Goal: Task Accomplishment & Management: Manage account settings

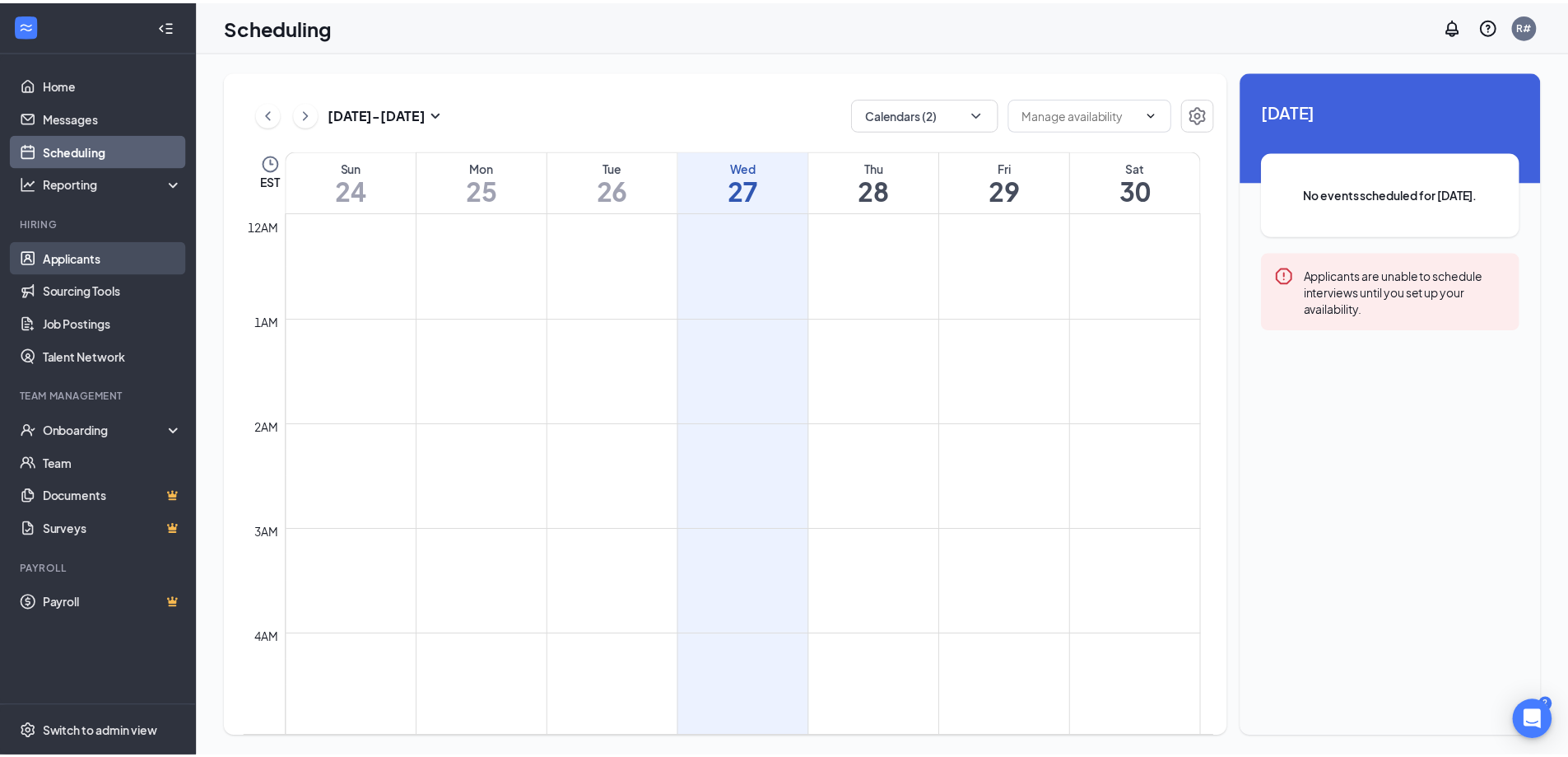
scroll to position [809, 0]
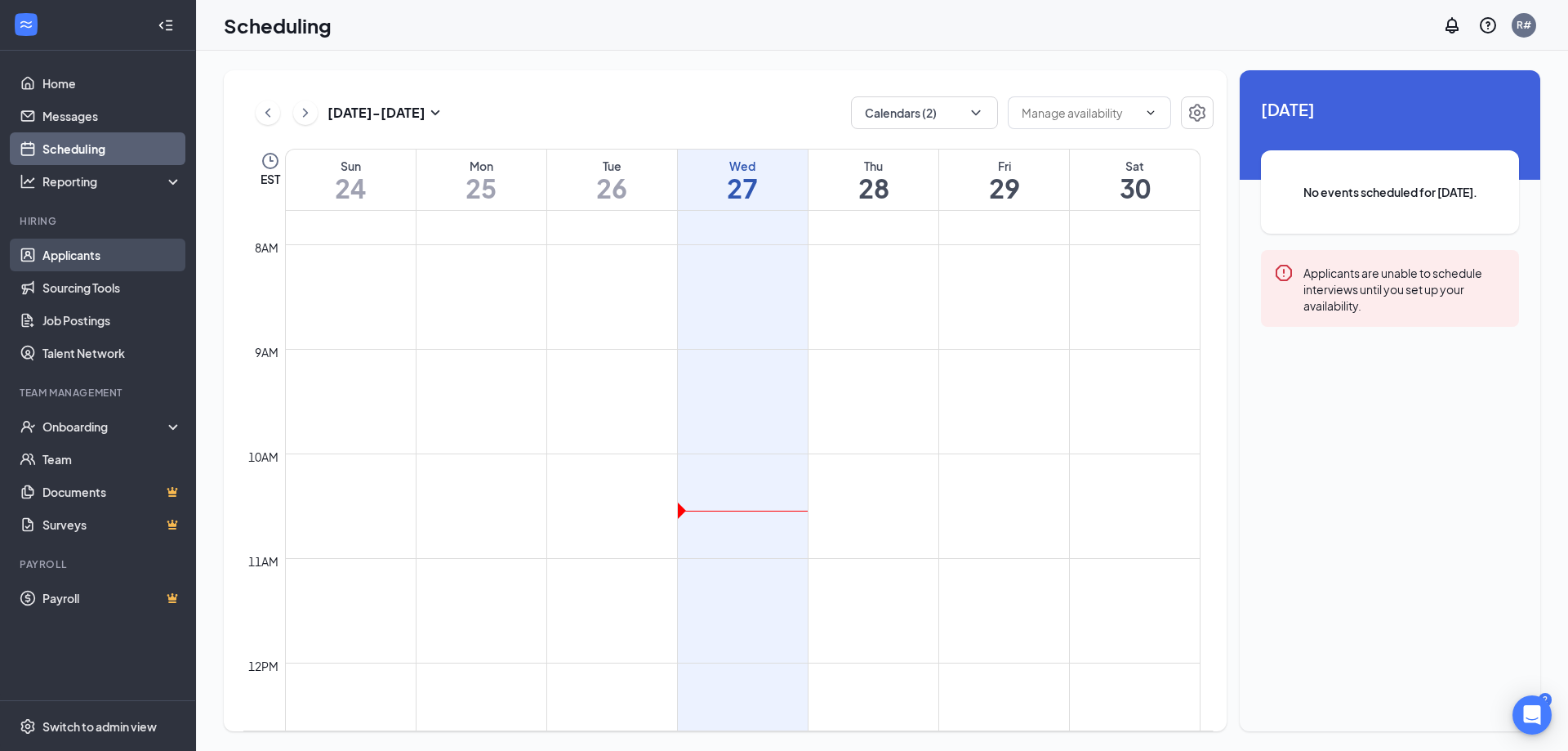
click at [62, 259] on link "Applicants" at bounding box center [112, 255] width 139 height 33
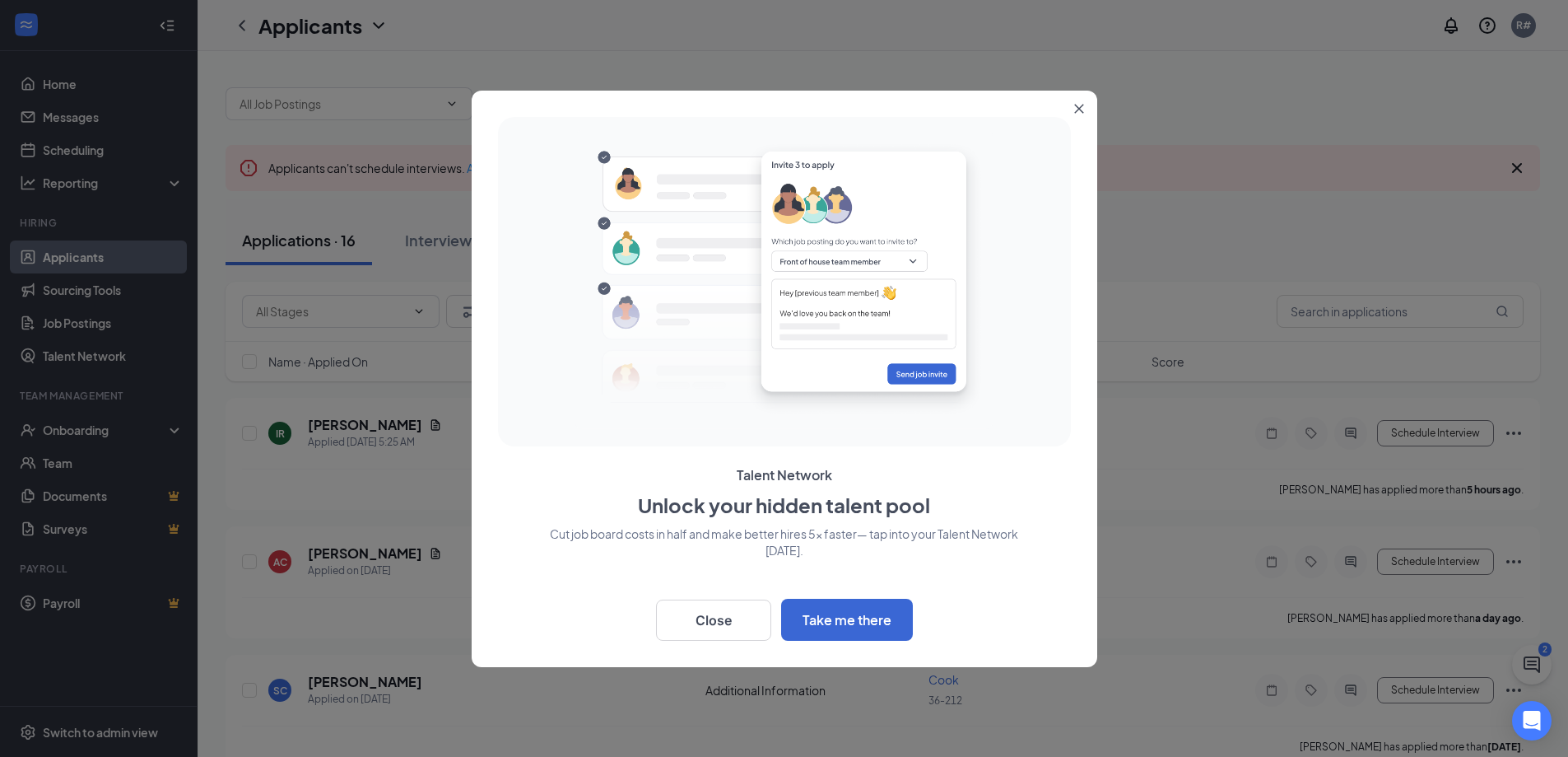
click at [1071, 104] on button "Close" at bounding box center [1082, 106] width 30 height 30
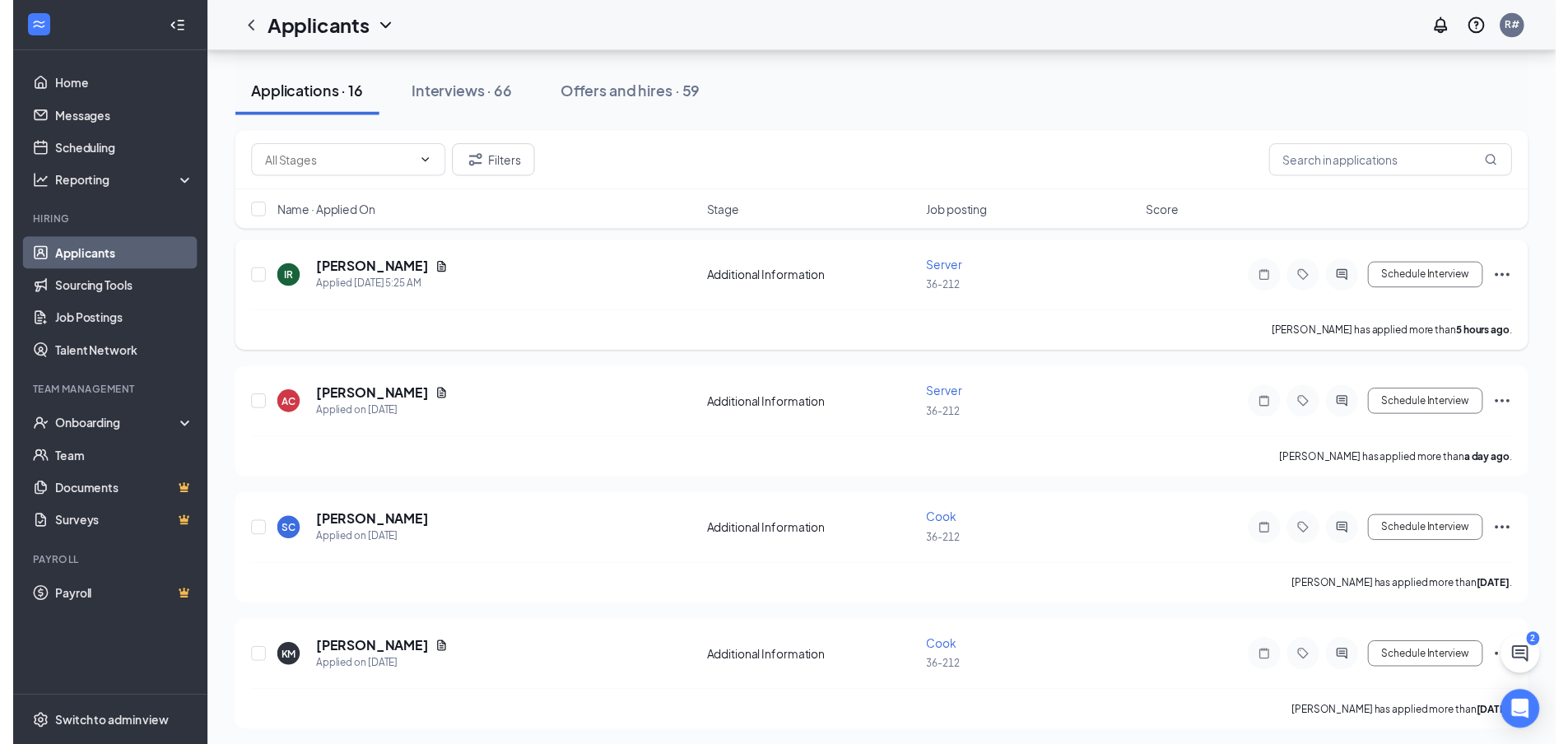
scroll to position [165, 0]
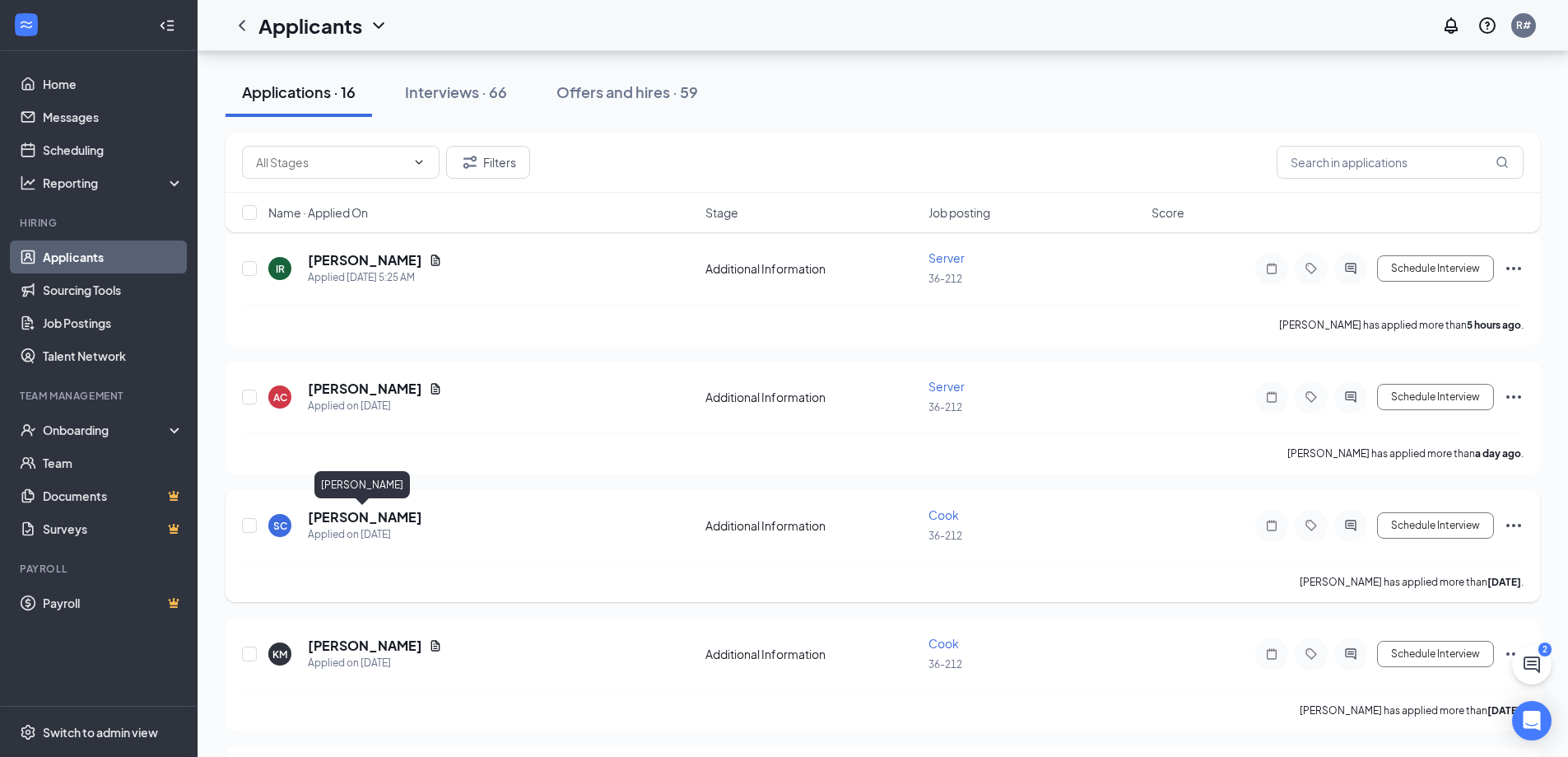
click at [341, 514] on h5 "[PERSON_NAME]" at bounding box center [365, 517] width 114 height 18
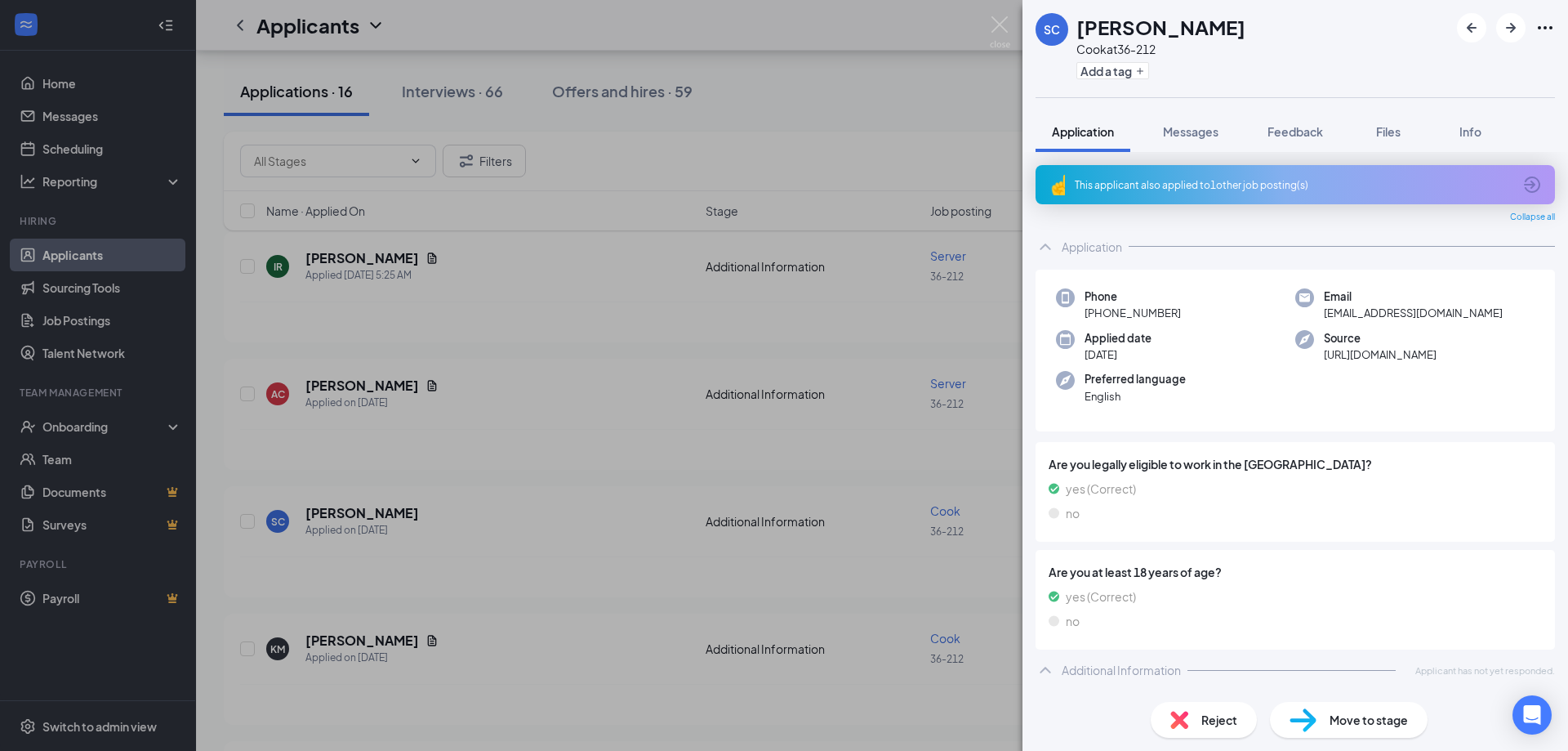
click at [1122, 671] on div "Additional Information" at bounding box center [1121, 670] width 119 height 16
click at [1393, 129] on span "Files" at bounding box center [1388, 131] width 24 height 15
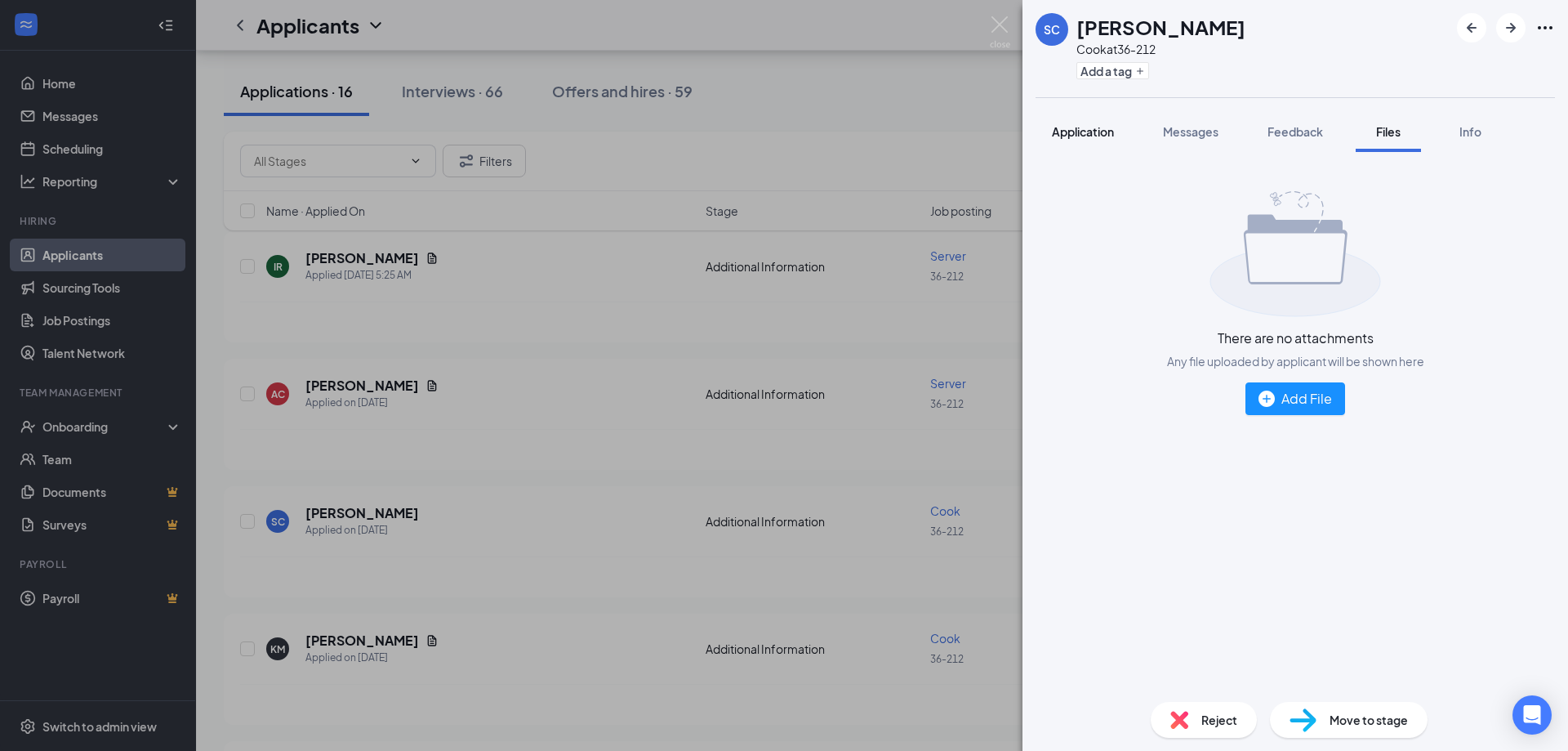
click at [1086, 126] on span "Application" at bounding box center [1083, 131] width 62 height 15
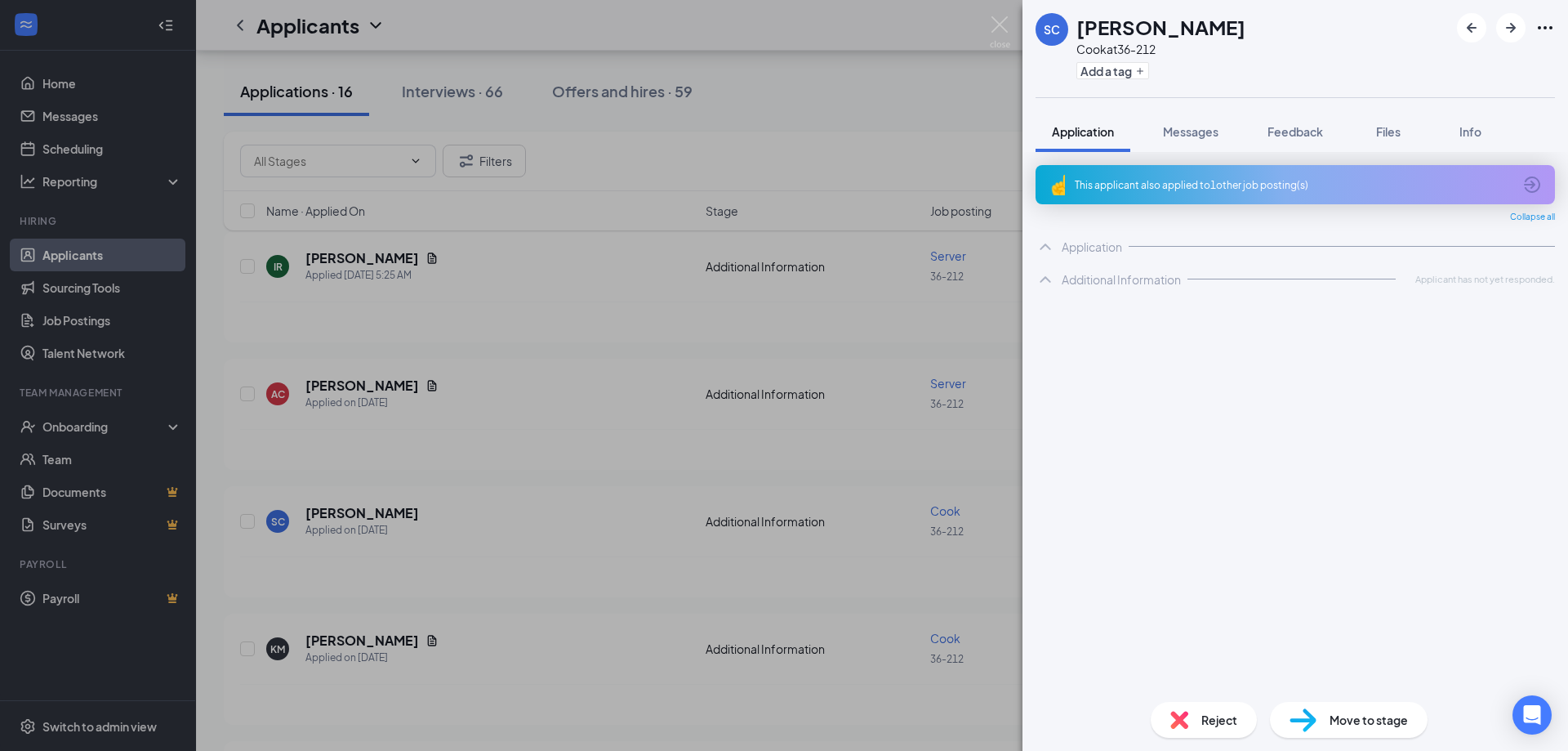
click at [498, 510] on div "SC [PERSON_NAME] [PERSON_NAME] at 36-212 Add a tag Application Messages Feedbac…" at bounding box center [784, 375] width 1568 height 751
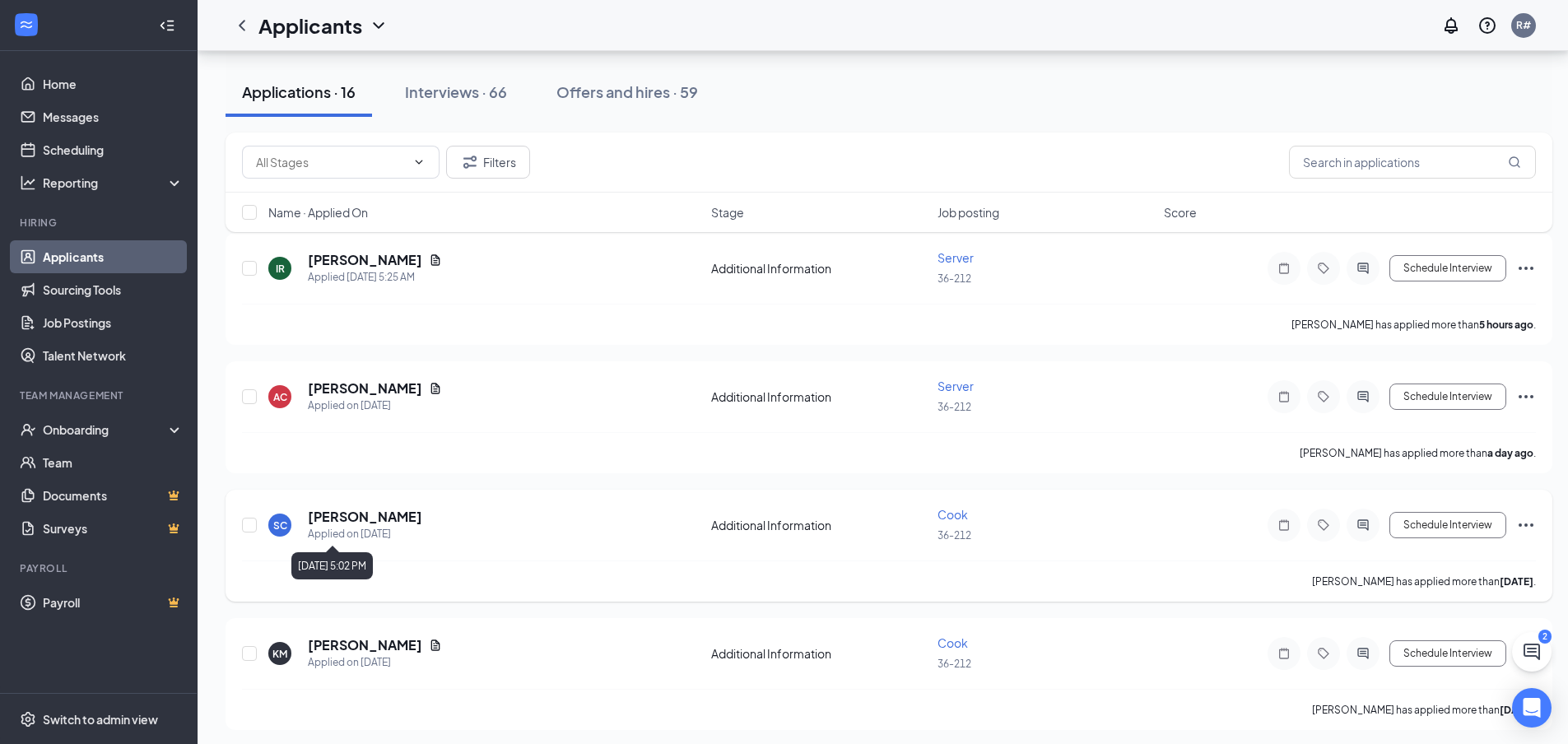
click at [363, 519] on h5 "[PERSON_NAME]" at bounding box center [365, 516] width 114 height 18
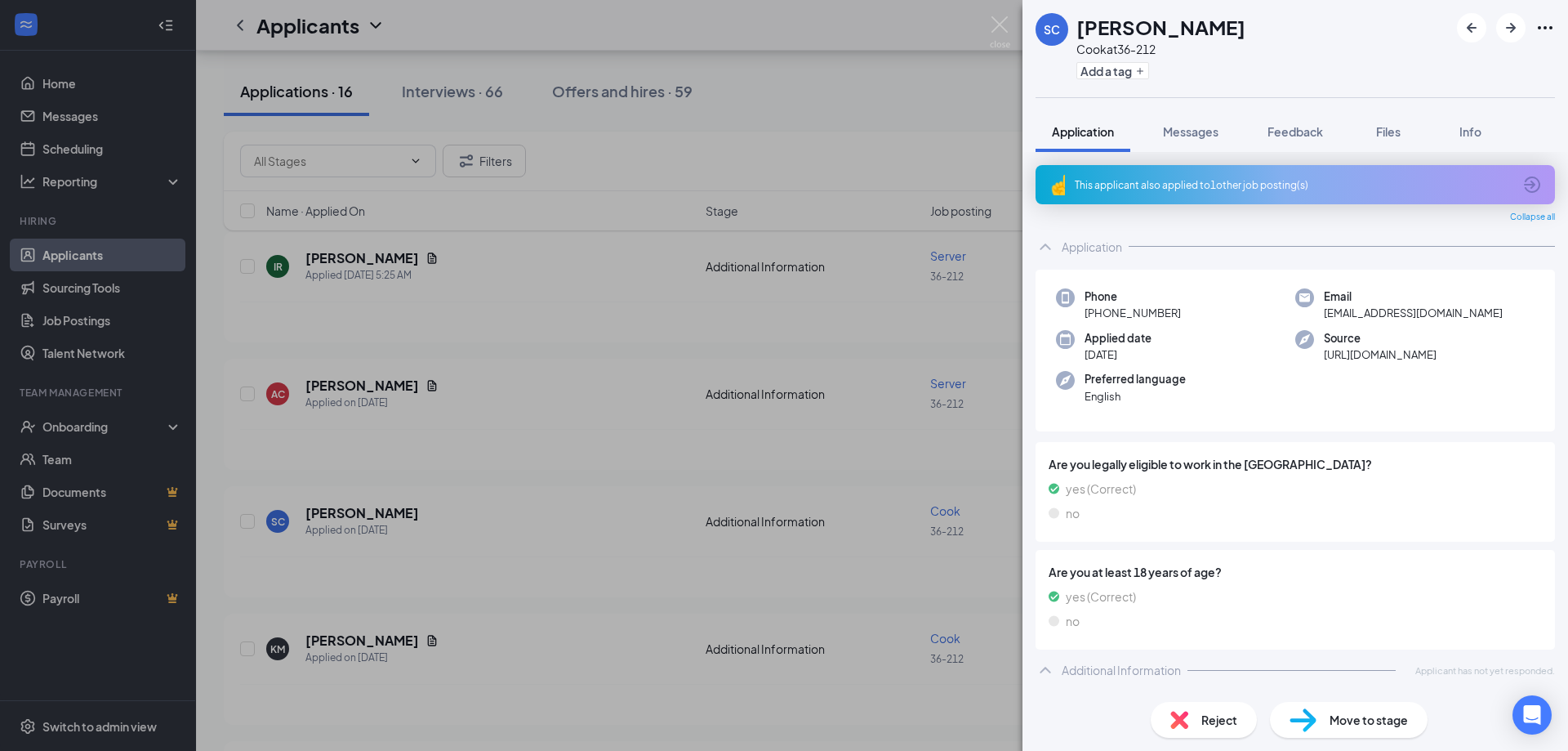
click at [1105, 677] on div "Additional Information" at bounding box center [1121, 670] width 119 height 16
click at [1085, 243] on div "Application" at bounding box center [1092, 246] width 61 height 16
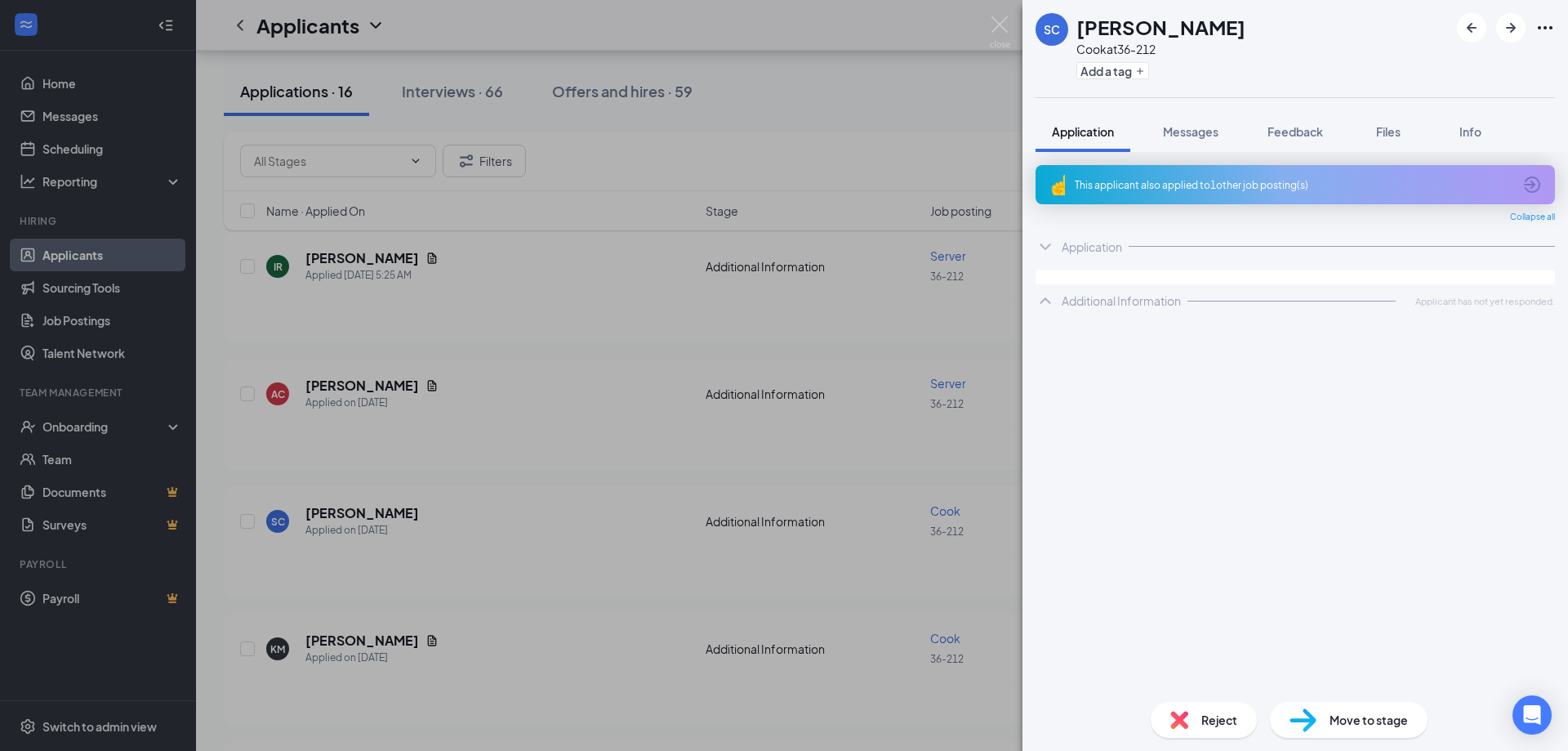
click at [1065, 241] on div "Application" at bounding box center [1092, 246] width 61 height 16
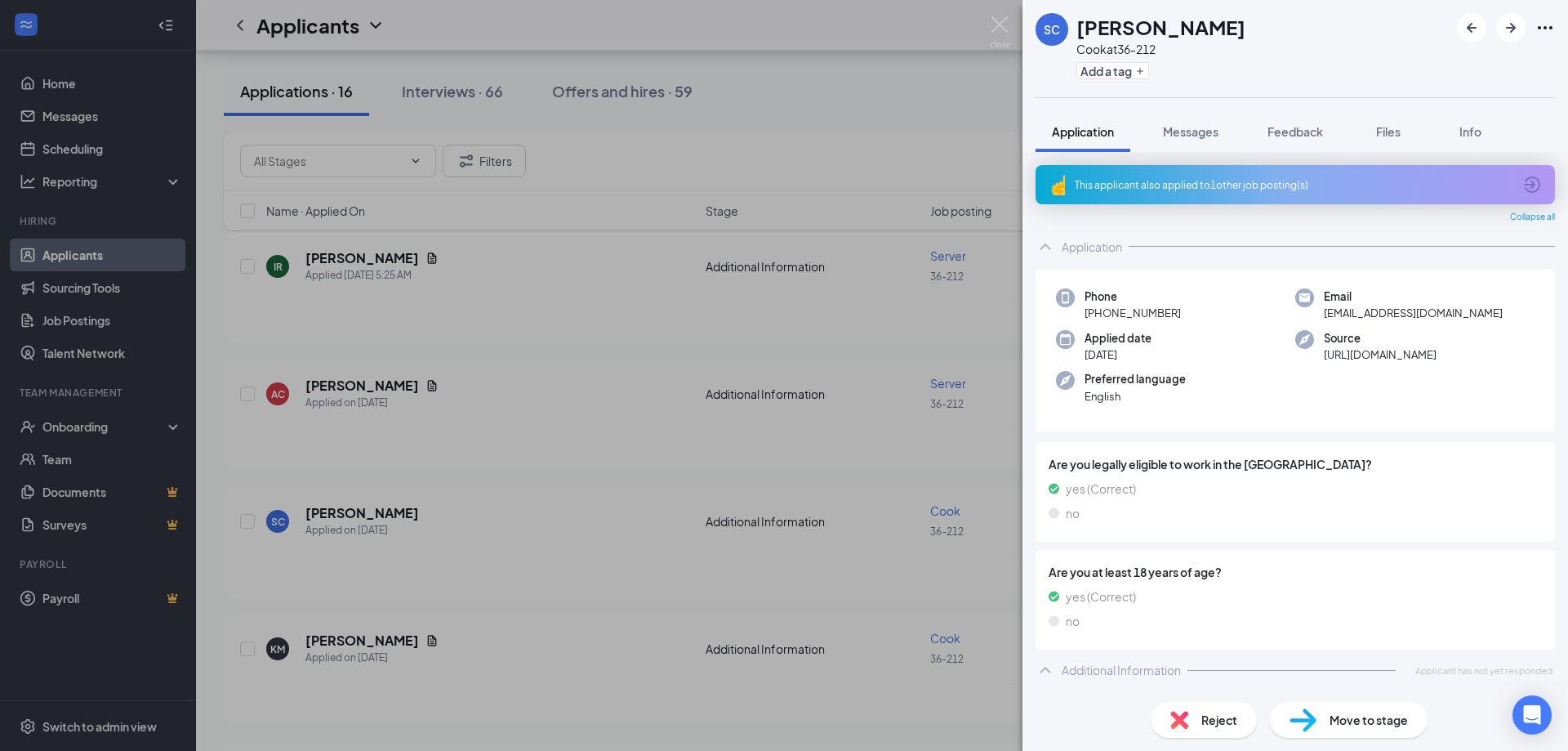
click at [447, 496] on div "SC [PERSON_NAME] [PERSON_NAME] at 36-212 Add a tag Application Messages Feedbac…" at bounding box center [784, 375] width 1568 height 751
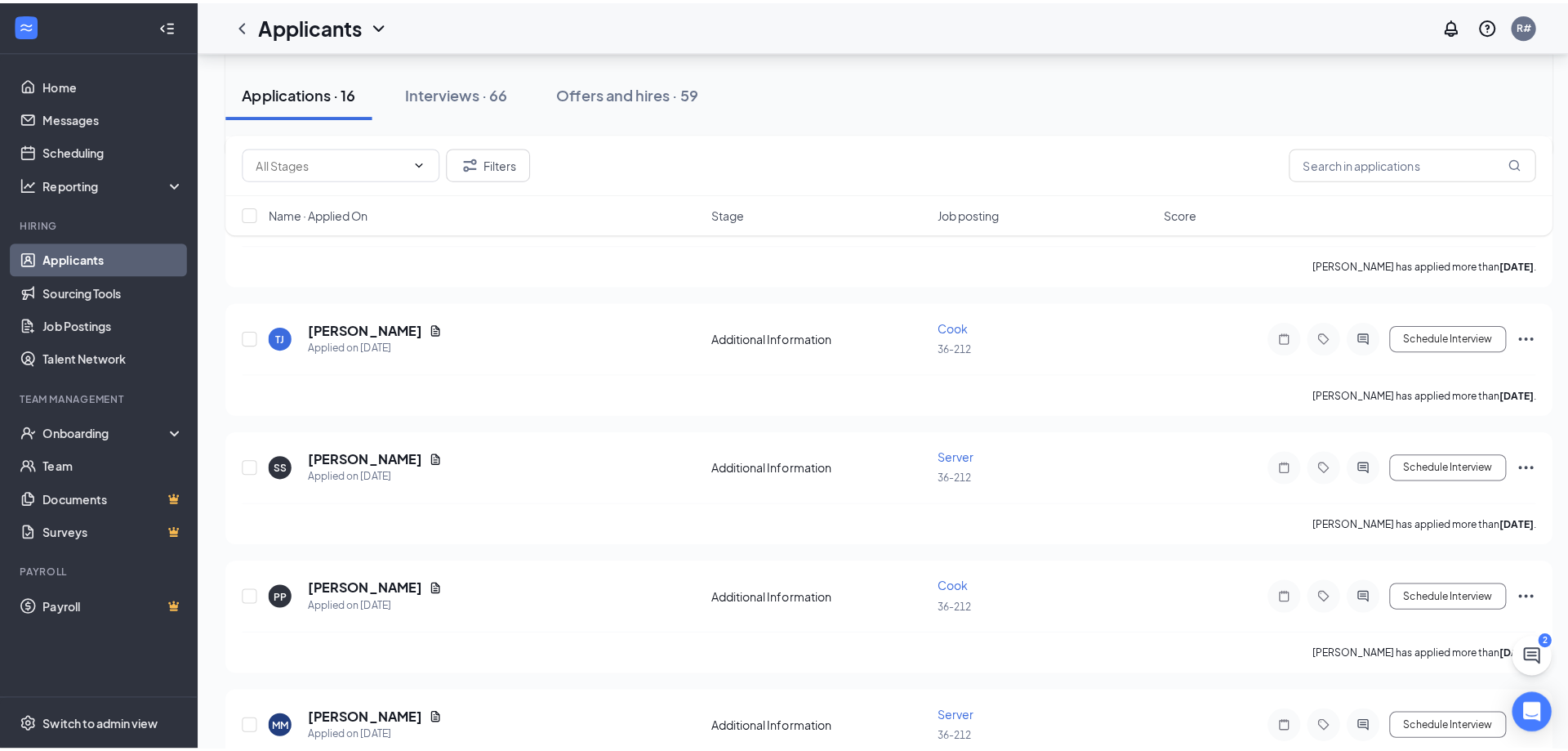
scroll to position [654, 0]
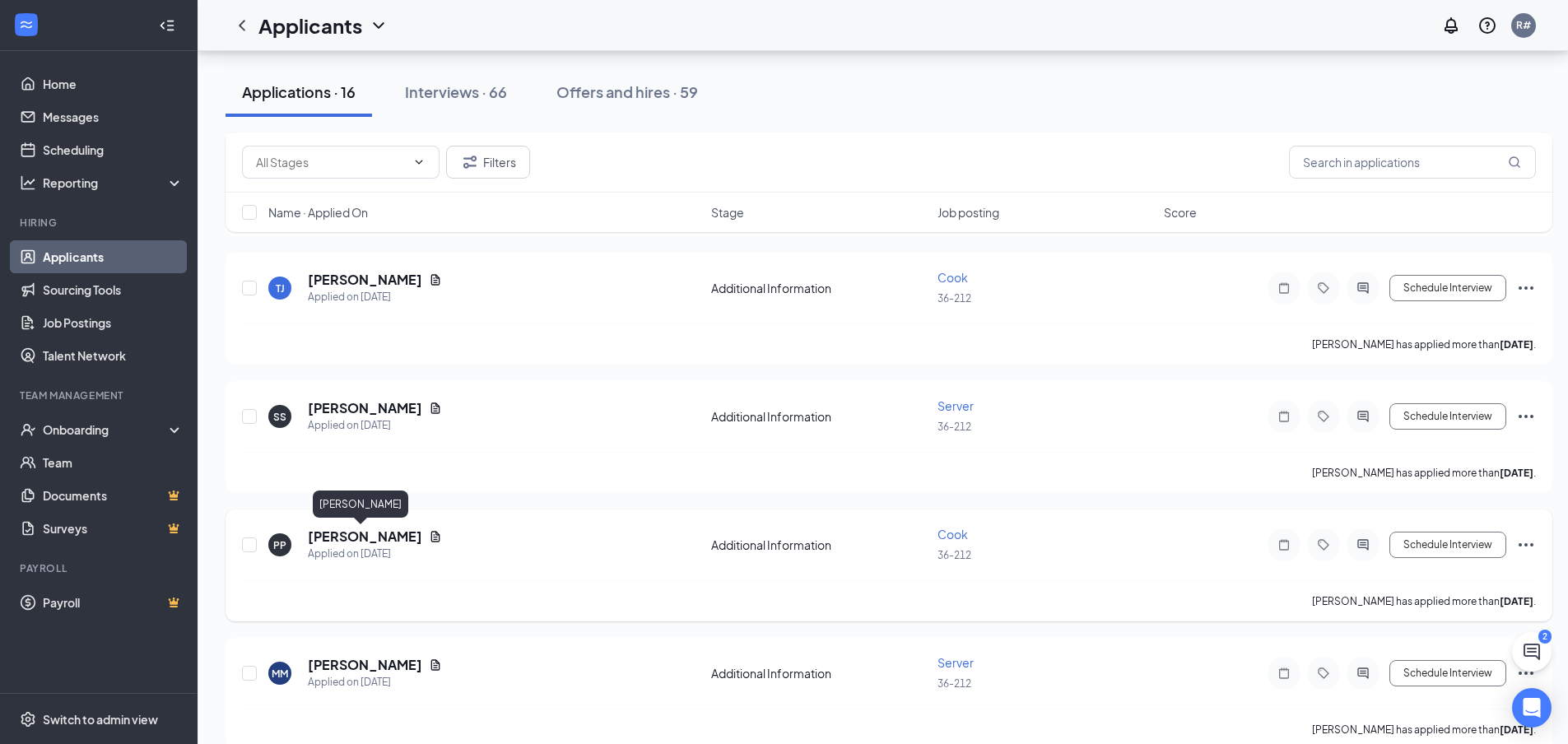
click at [365, 542] on h5 "[PERSON_NAME]" at bounding box center [365, 536] width 114 height 18
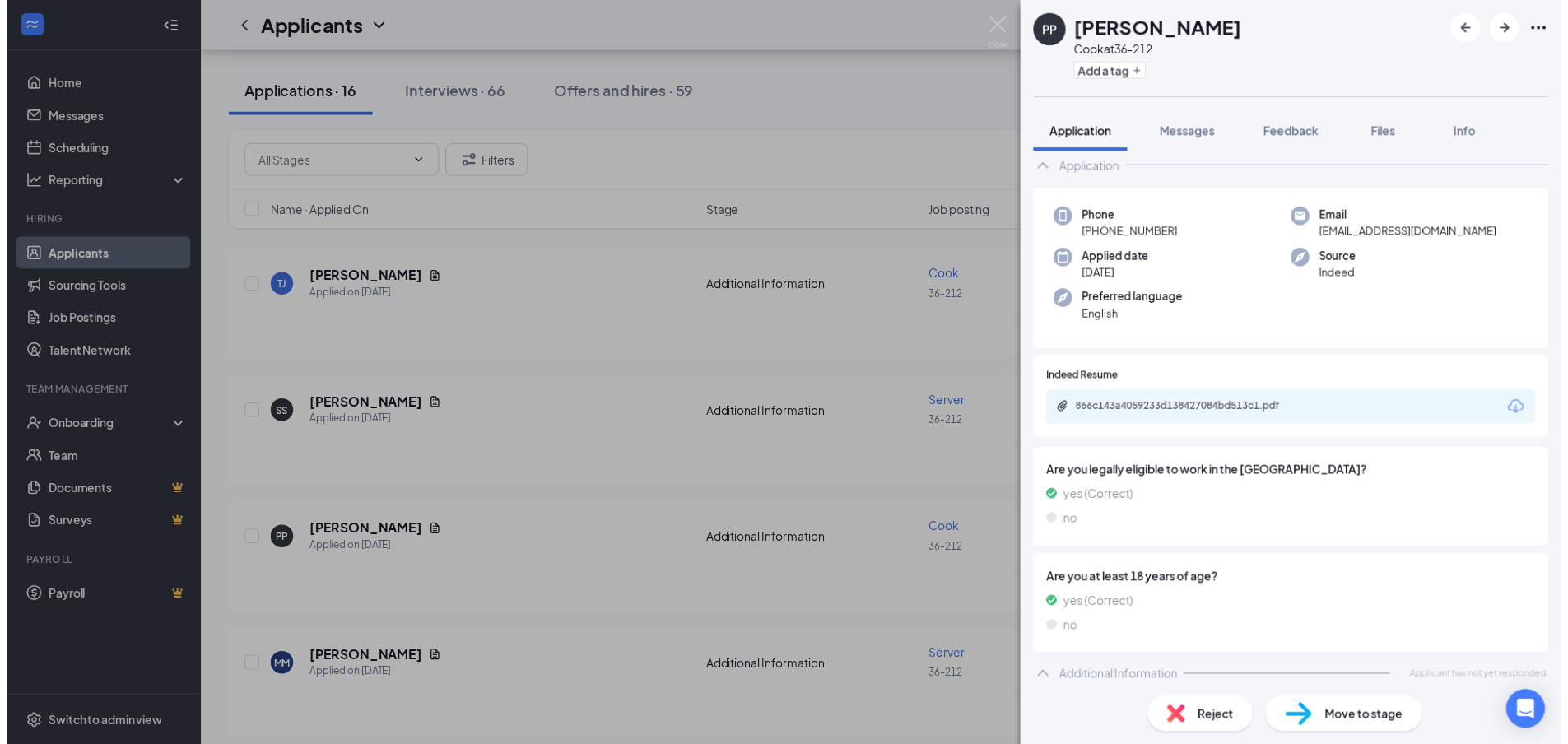
scroll to position [41, 0]
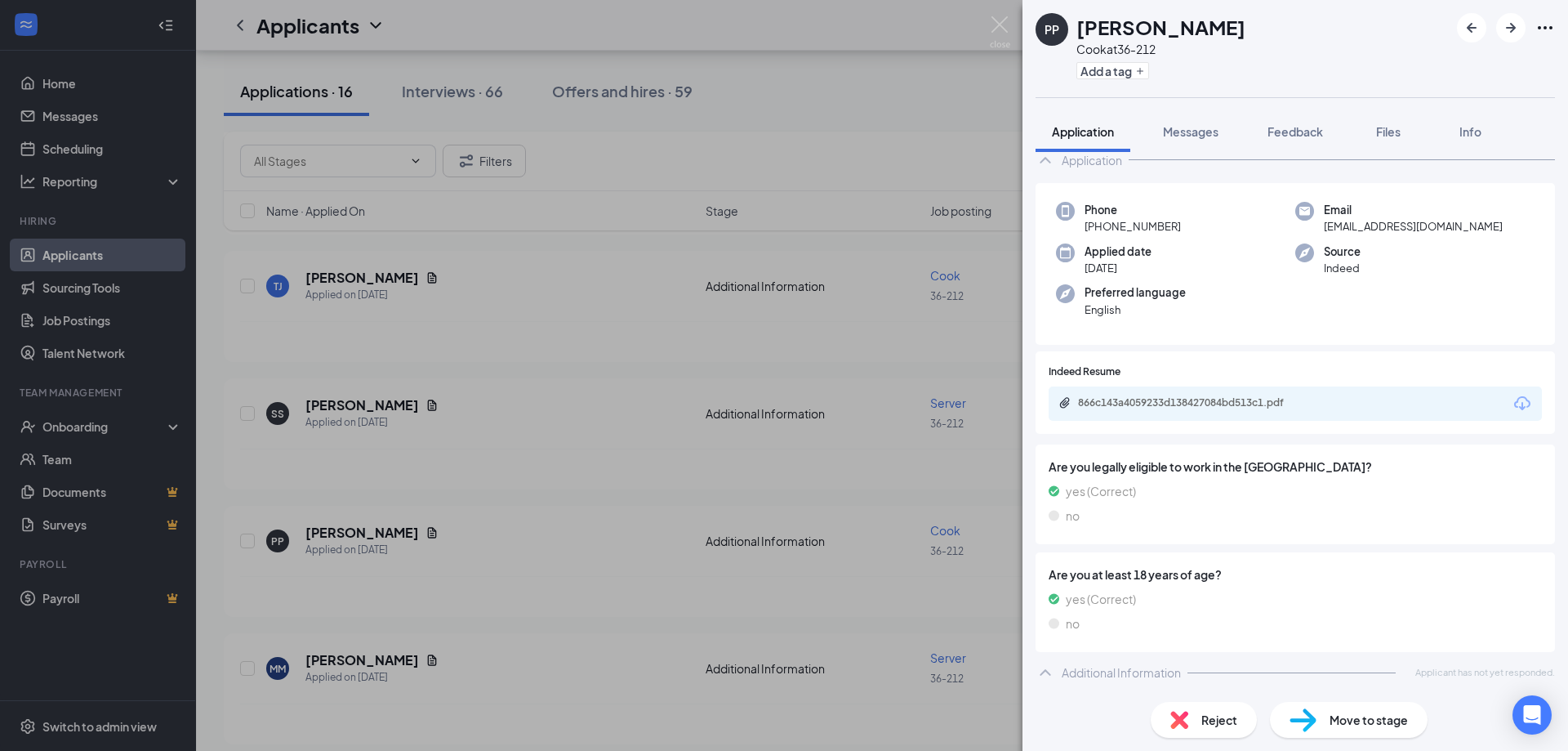
click at [1198, 410] on div "866c143a4059233d138427084bd513c1.pdf" at bounding box center [1191, 404] width 265 height 16
click at [434, 438] on div "PP [PERSON_NAME] at 36-212 Add a tag Application Messages Feedback Files Info C…" at bounding box center [784, 375] width 1568 height 751
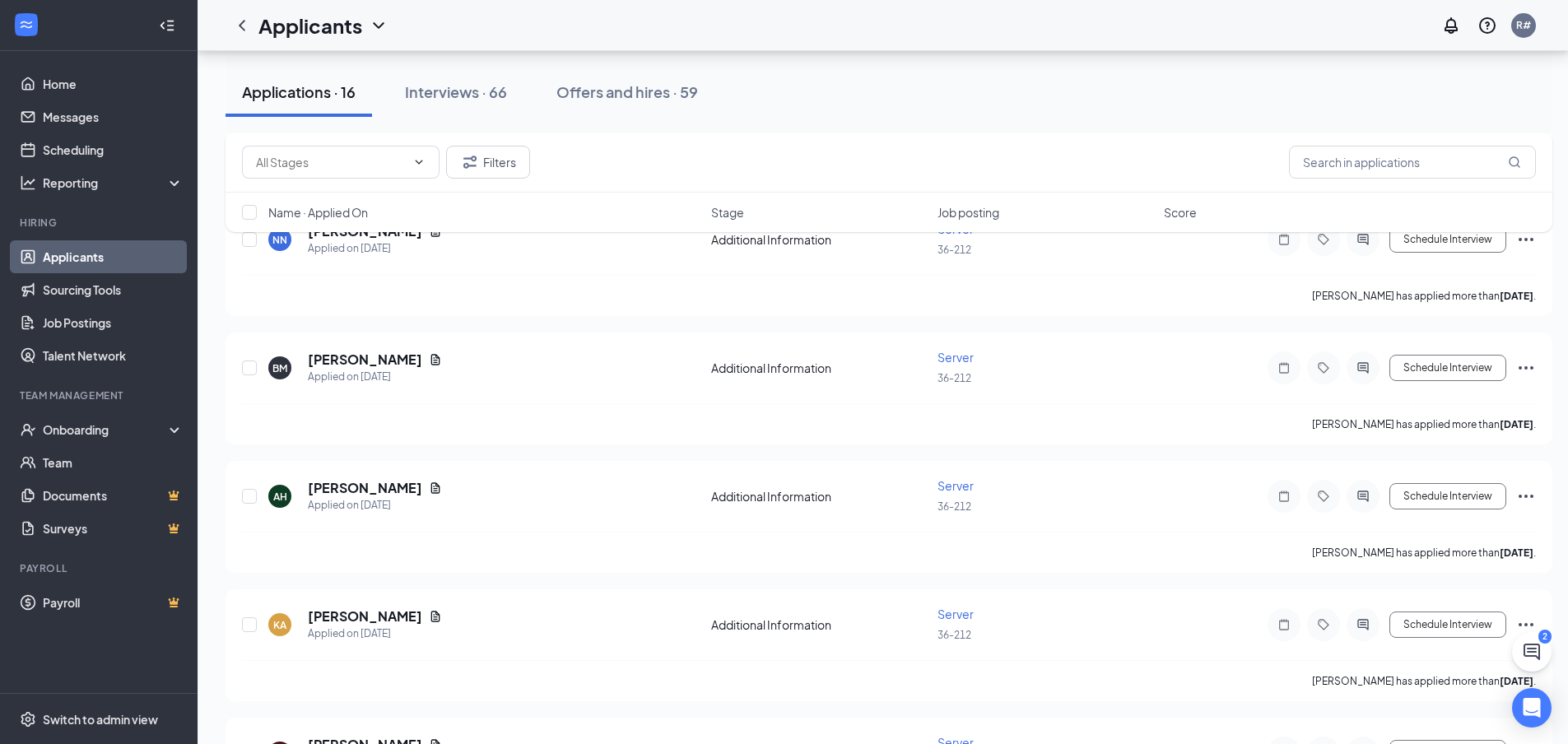
scroll to position [1234, 0]
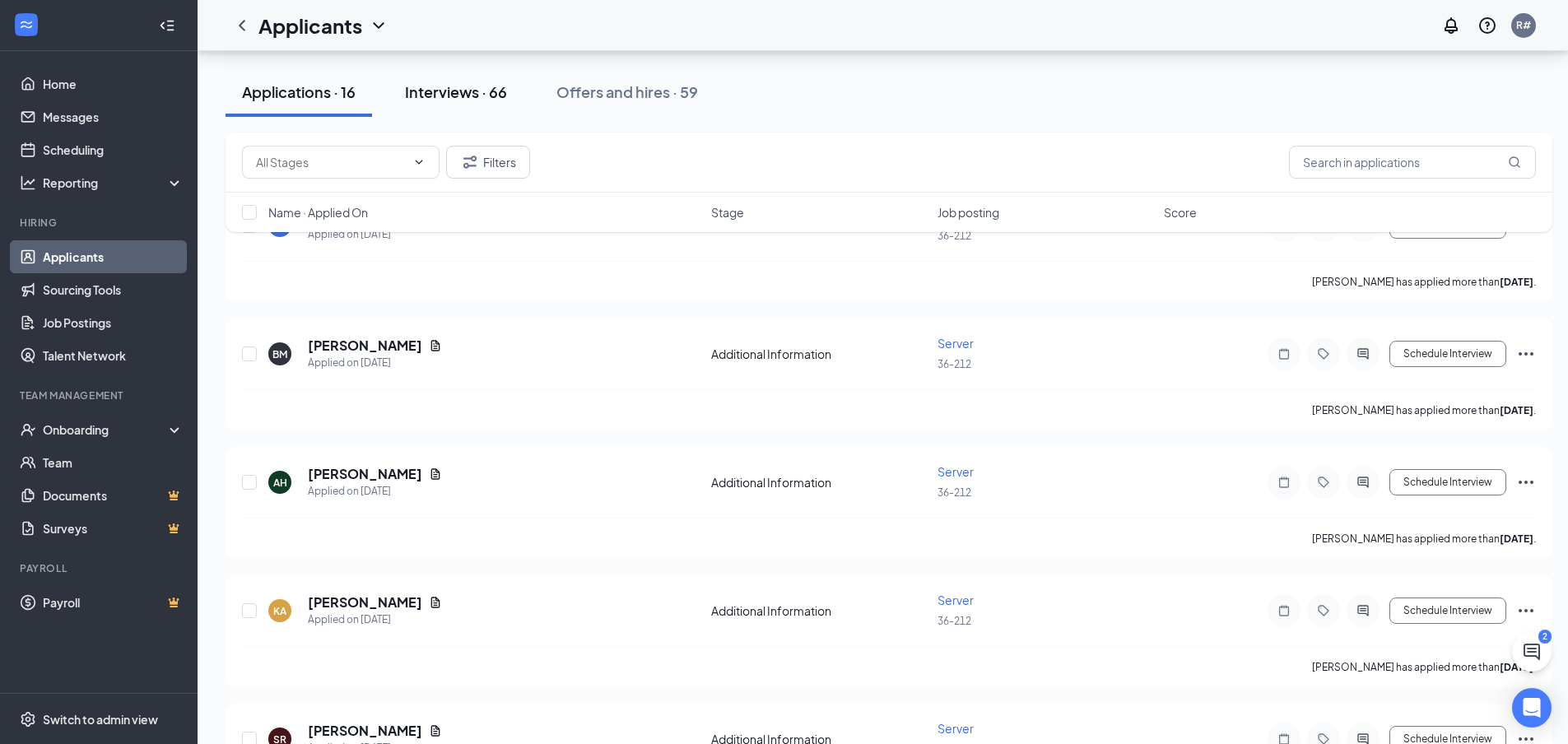
click at [431, 89] on div "Interviews · 66" at bounding box center [455, 92] width 102 height 21
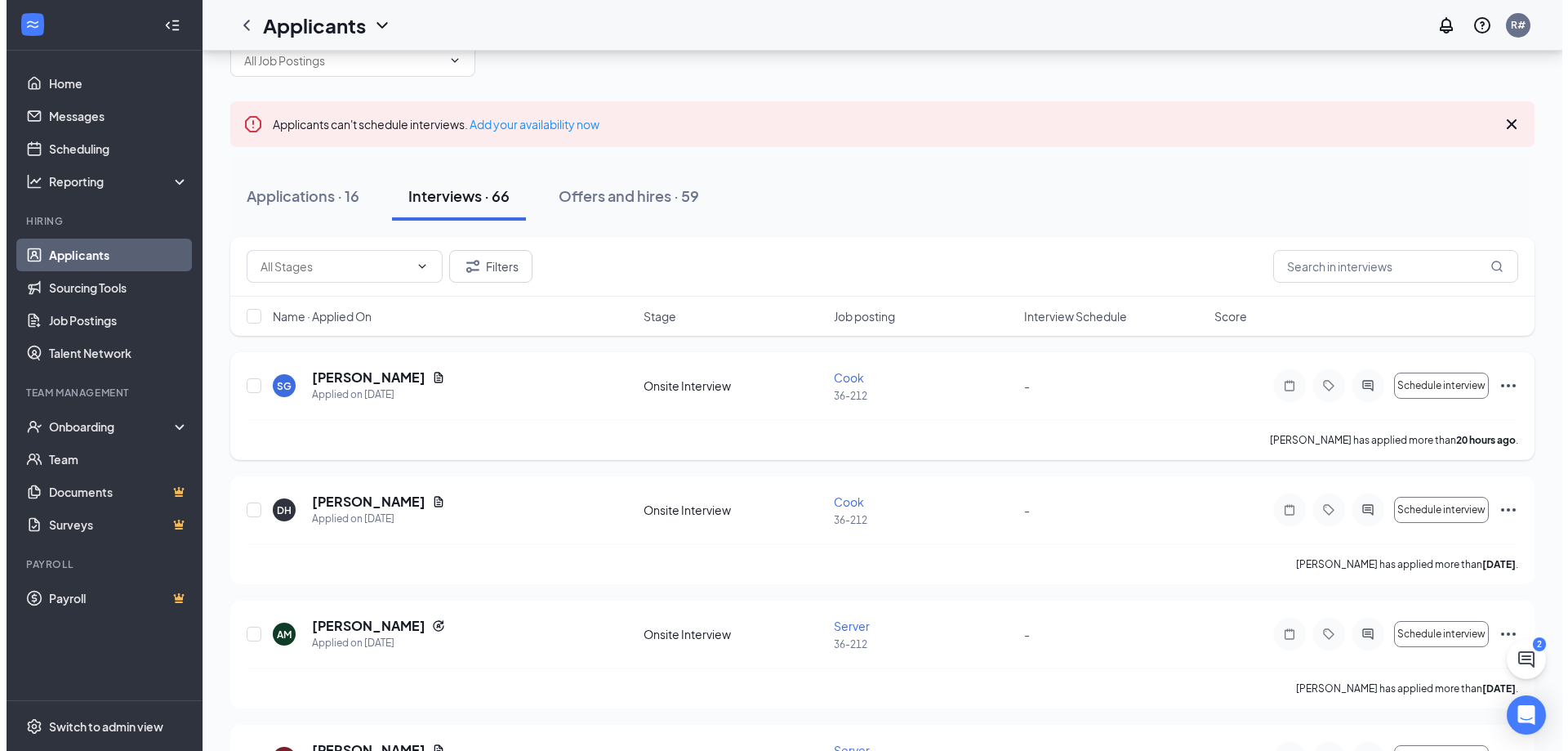
scroll to position [81, 0]
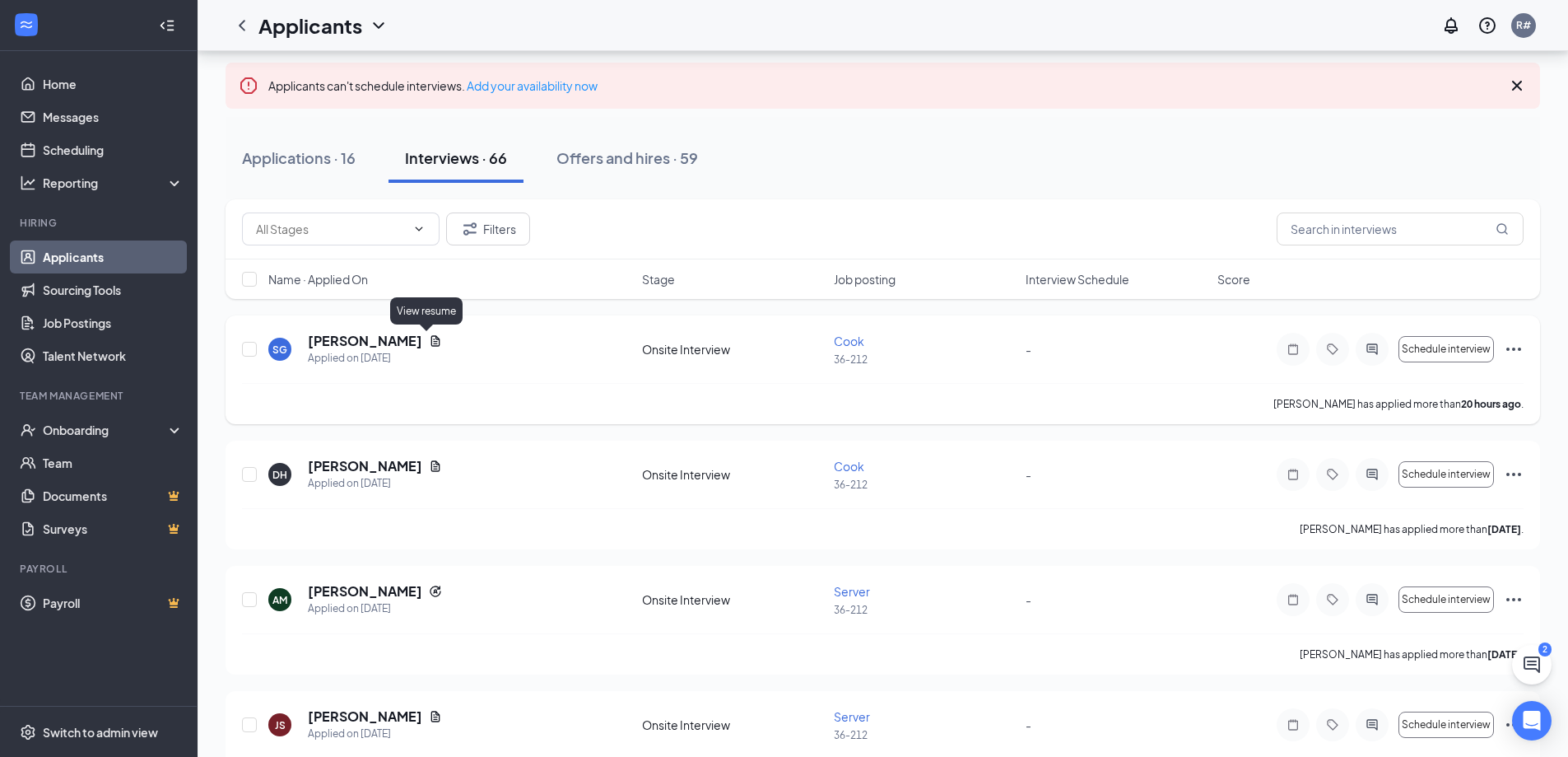
click at [431, 339] on icon "Document" at bounding box center [435, 341] width 9 height 10
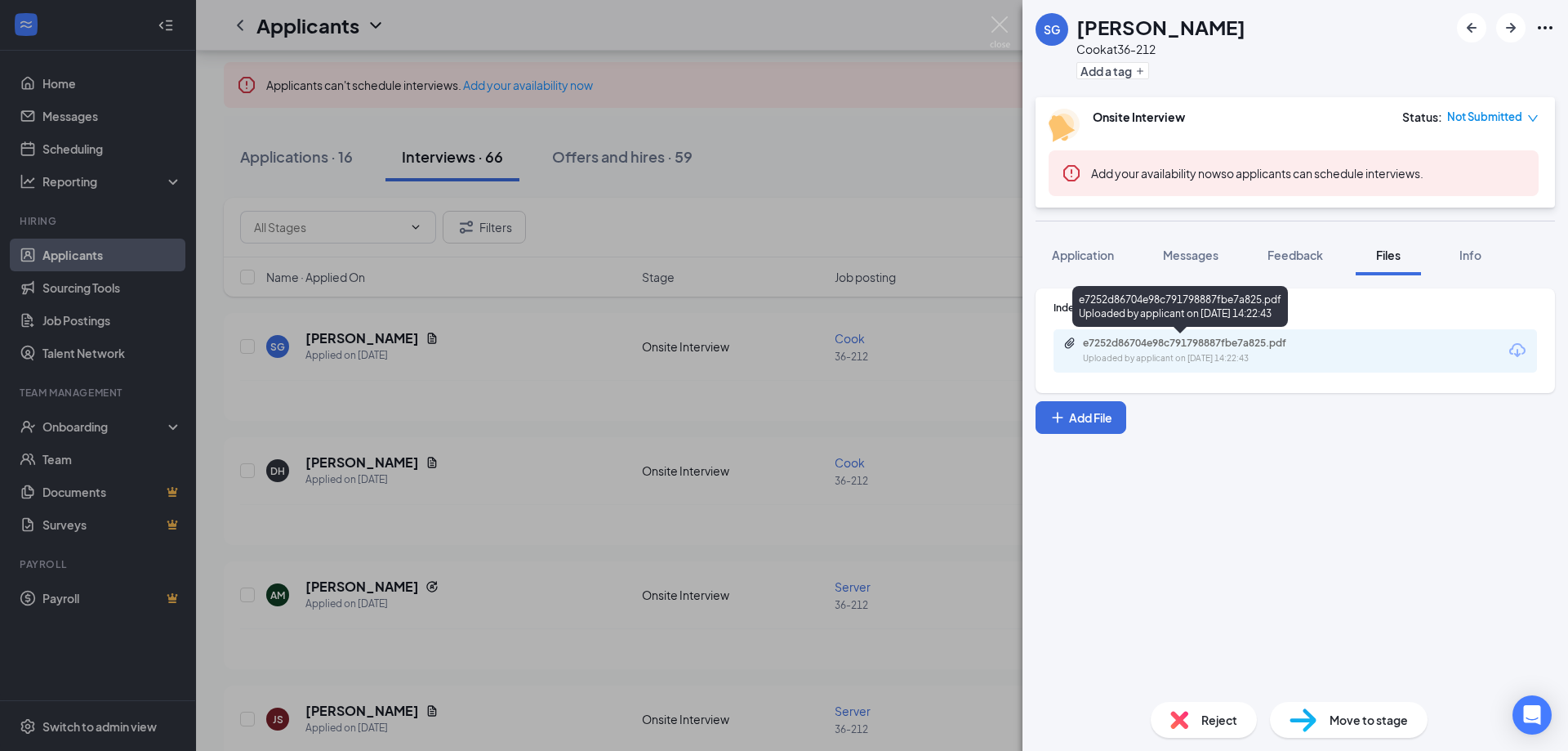
click at [1123, 343] on div "e7252d86704e98c791798887fbe7a825.pdf" at bounding box center [1197, 343] width 229 height 13
click at [505, 320] on div "SG [PERSON_NAME] at 36-212 Add a tag Onsite Interview Status : Not Submitted Ad…" at bounding box center [784, 375] width 1568 height 751
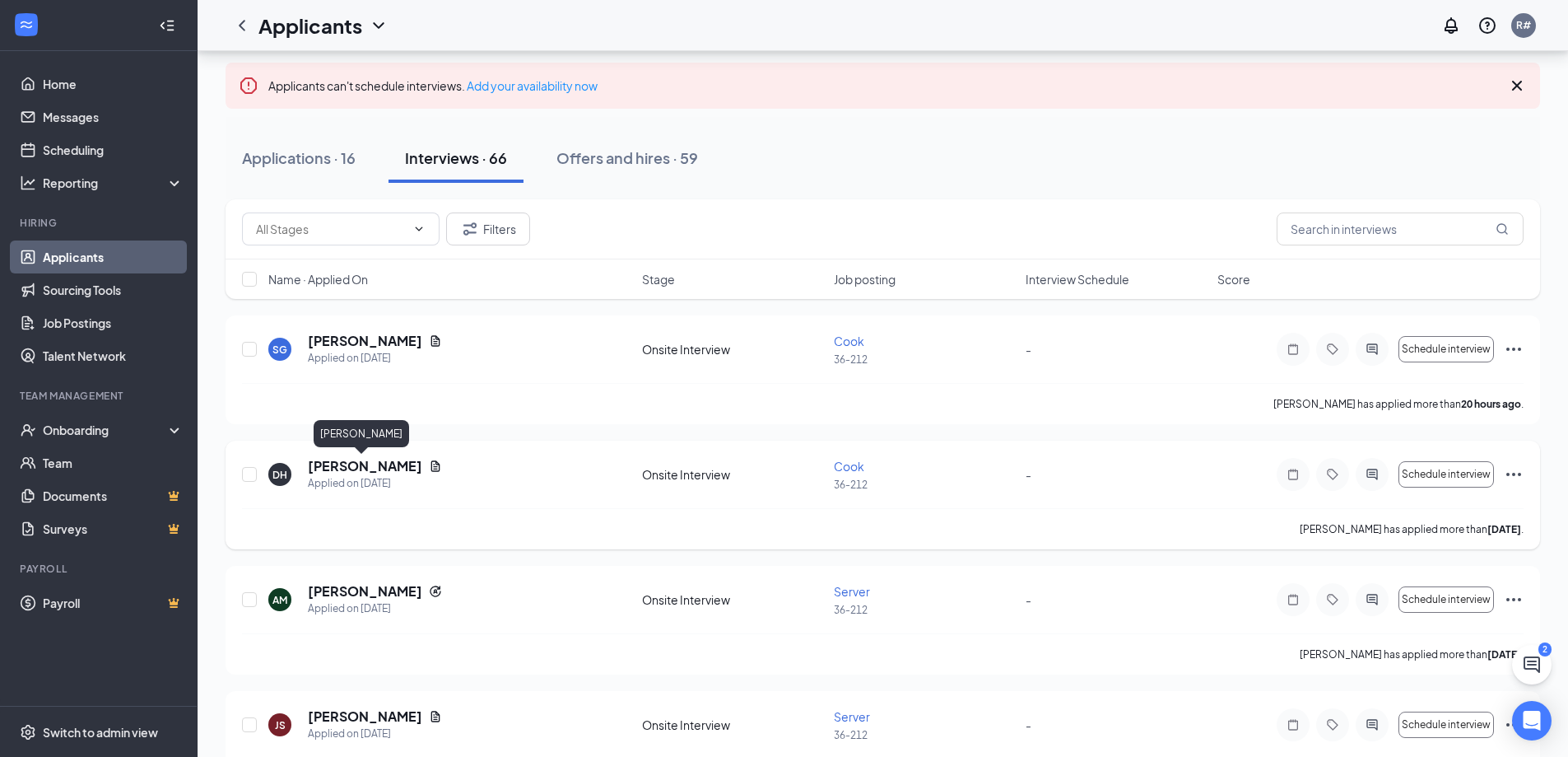
click at [385, 466] on h5 "[PERSON_NAME]" at bounding box center [365, 465] width 114 height 18
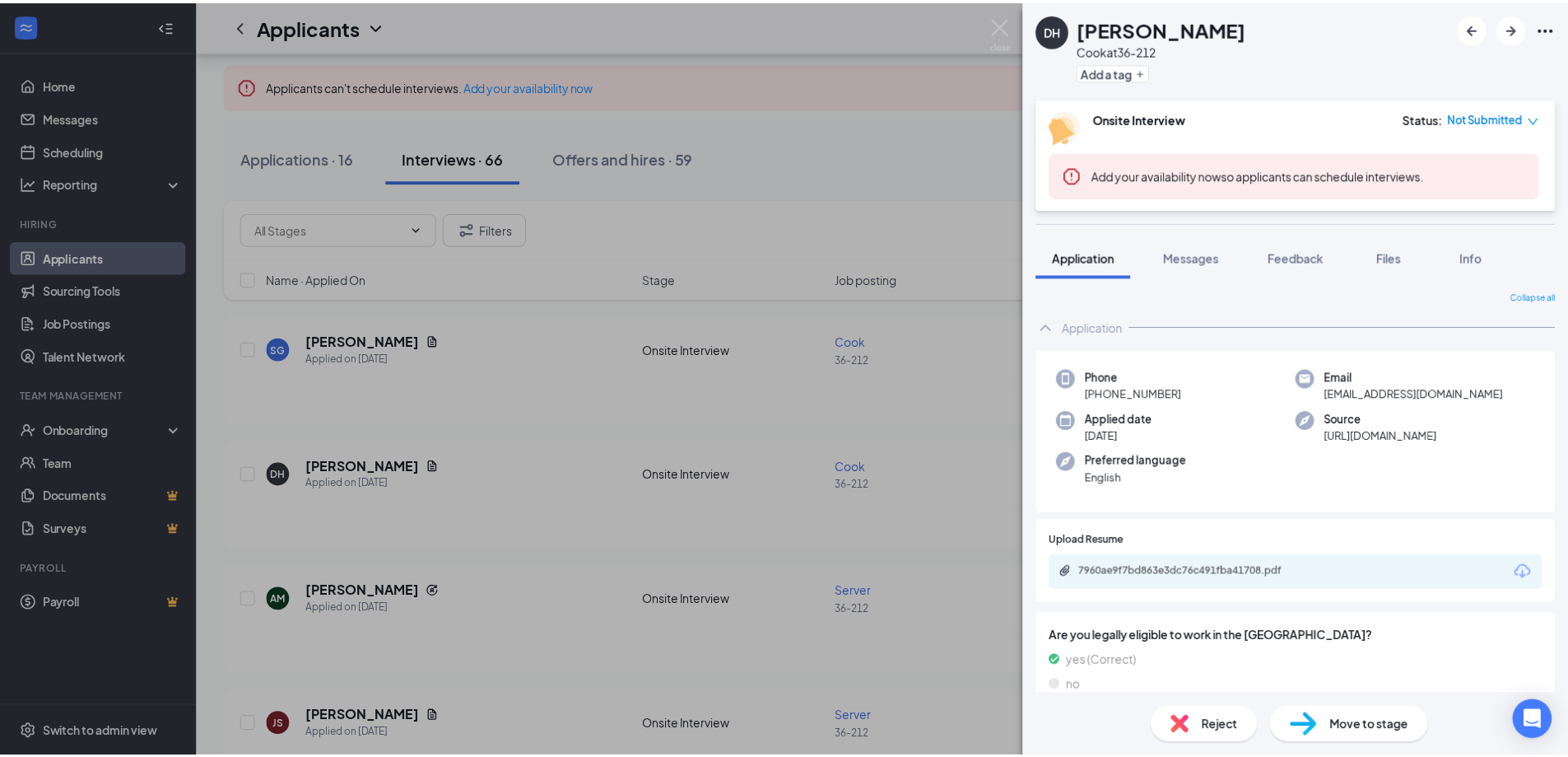
scroll to position [82, 0]
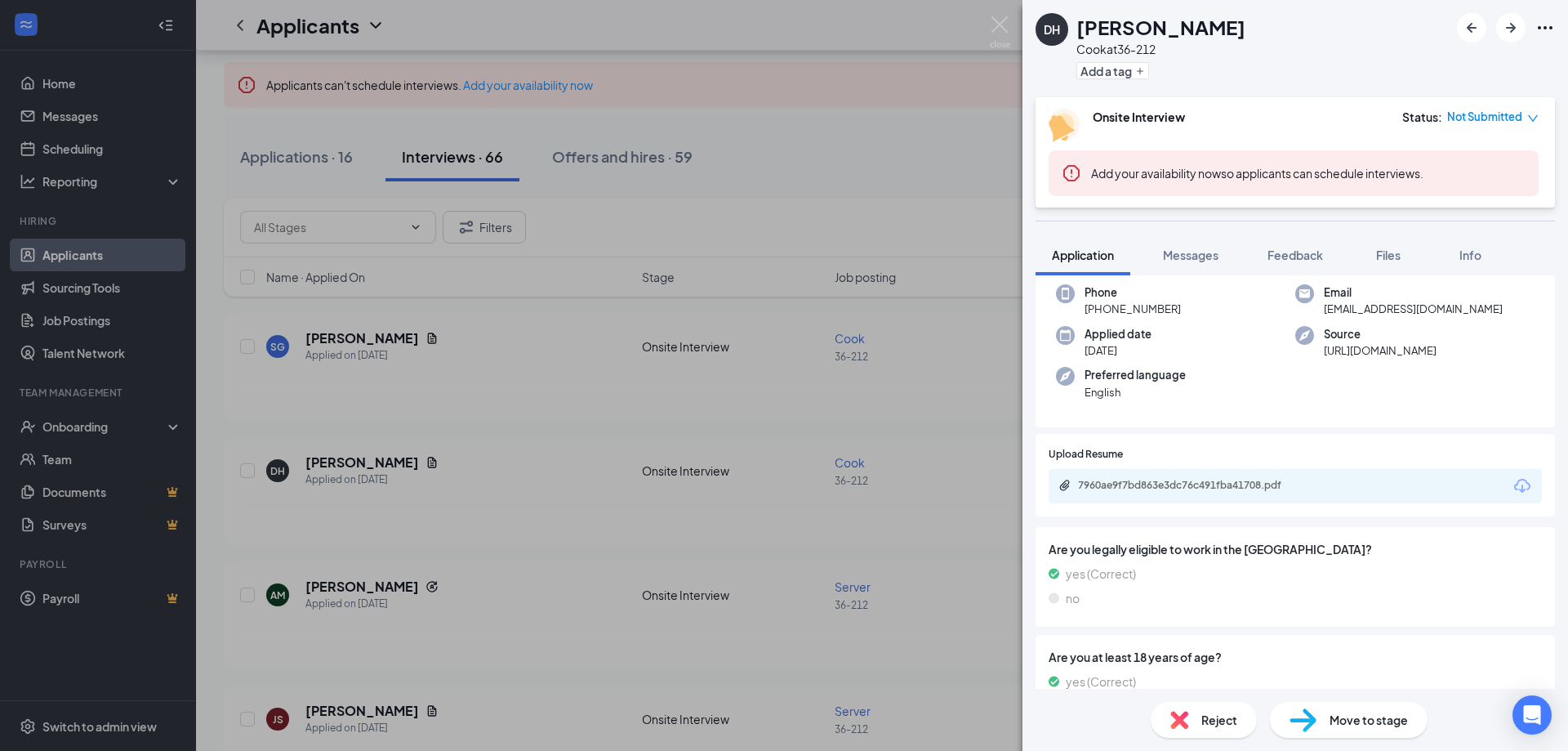
click at [1140, 481] on div "7960ae9f7bd863e3dc76c491fba41708.pdf" at bounding box center [1192, 485] width 229 height 13
click at [294, 377] on div "[PERSON_NAME] [PERSON_NAME] at 36-212 Add a tag Onsite Interview Status : Not S…" at bounding box center [784, 375] width 1568 height 751
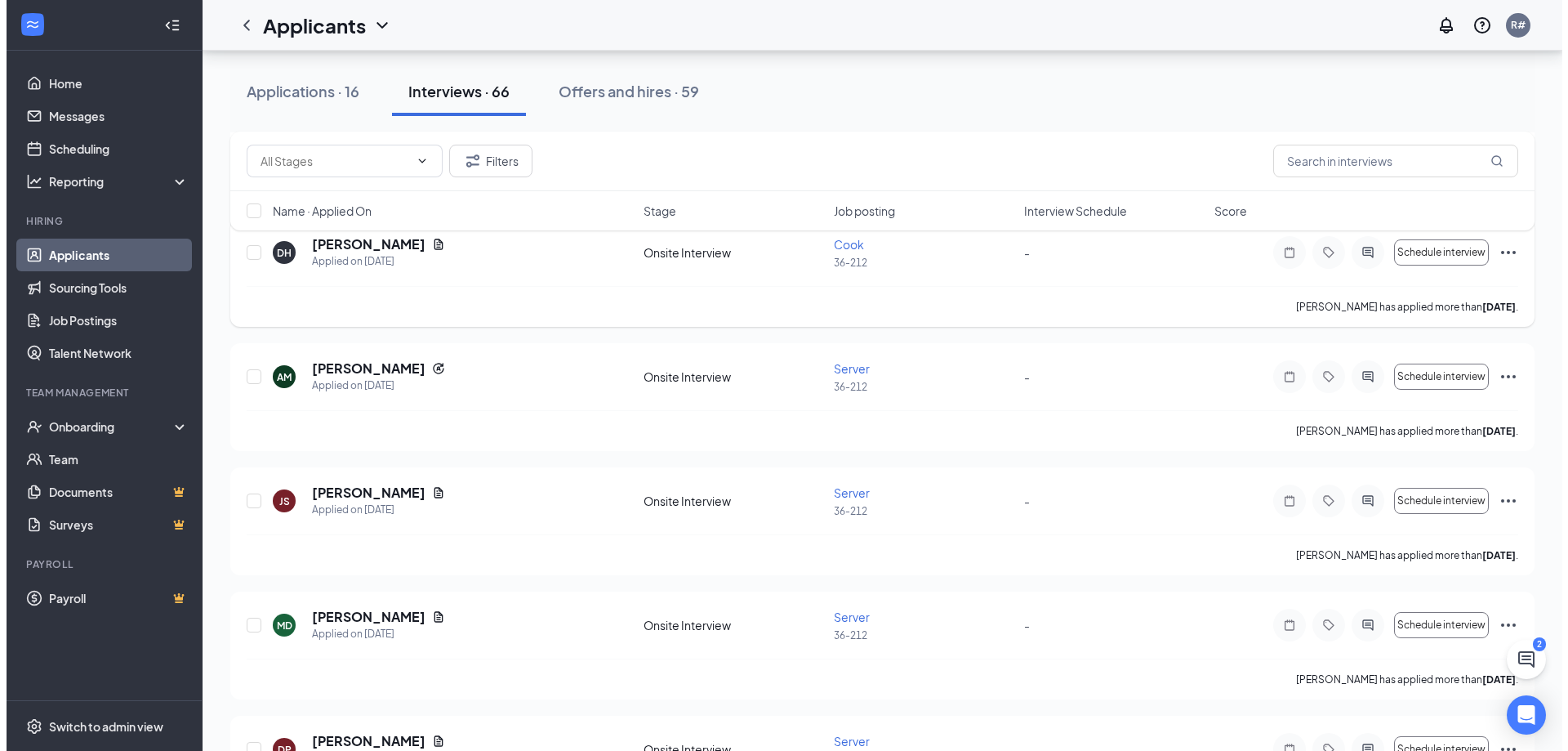
scroll to position [327, 0]
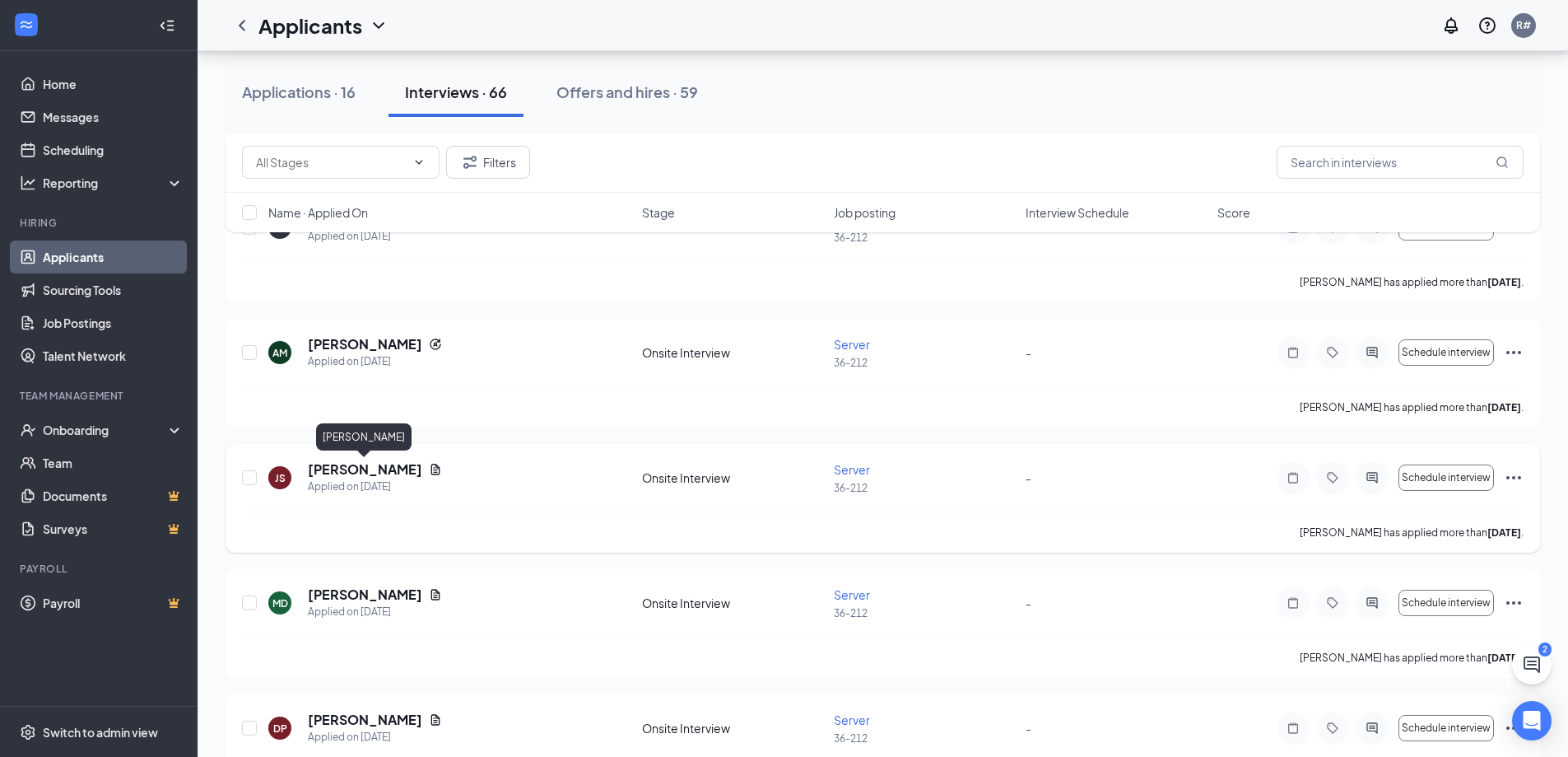
click at [330, 471] on h5 "[PERSON_NAME]" at bounding box center [365, 469] width 114 height 18
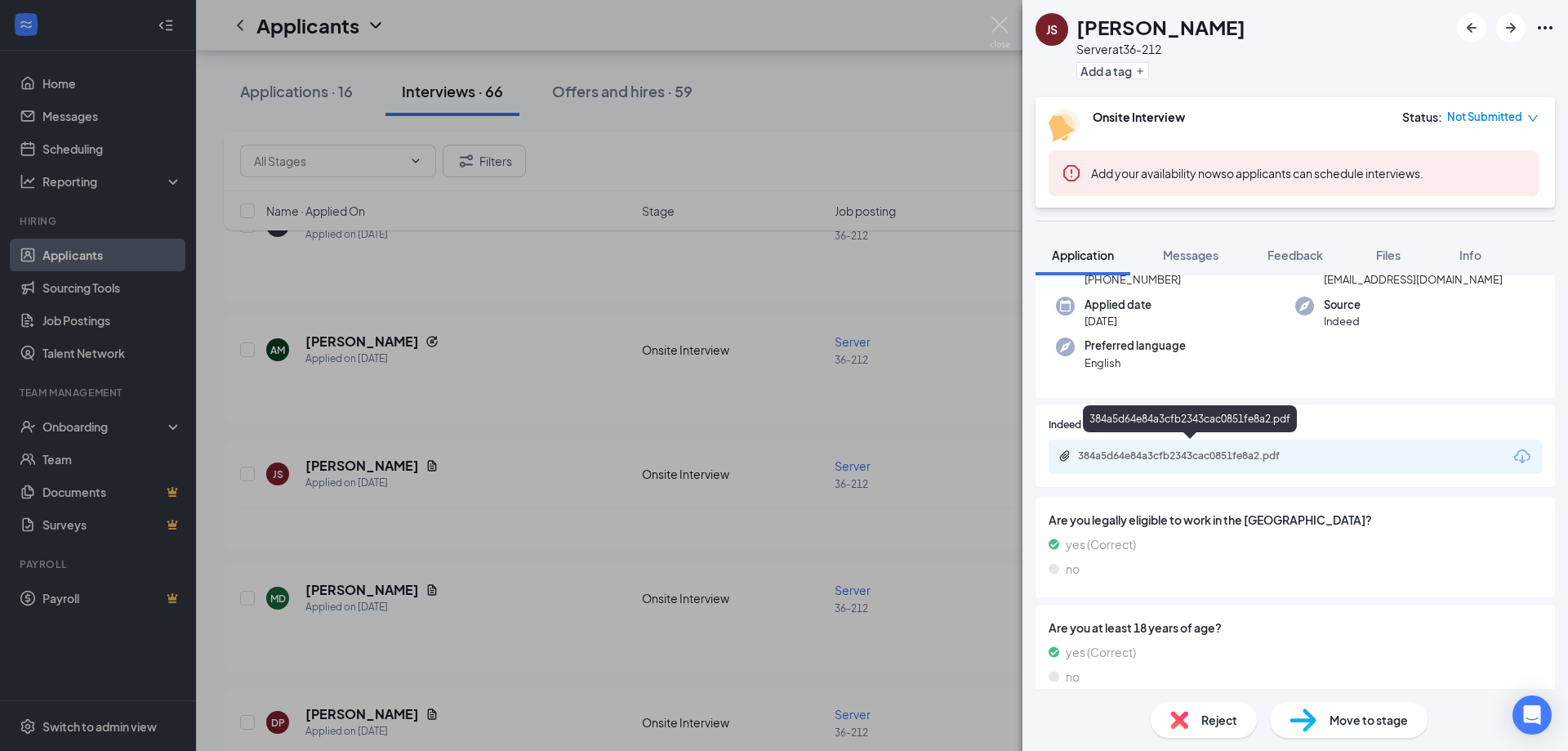
scroll to position [164, 0]
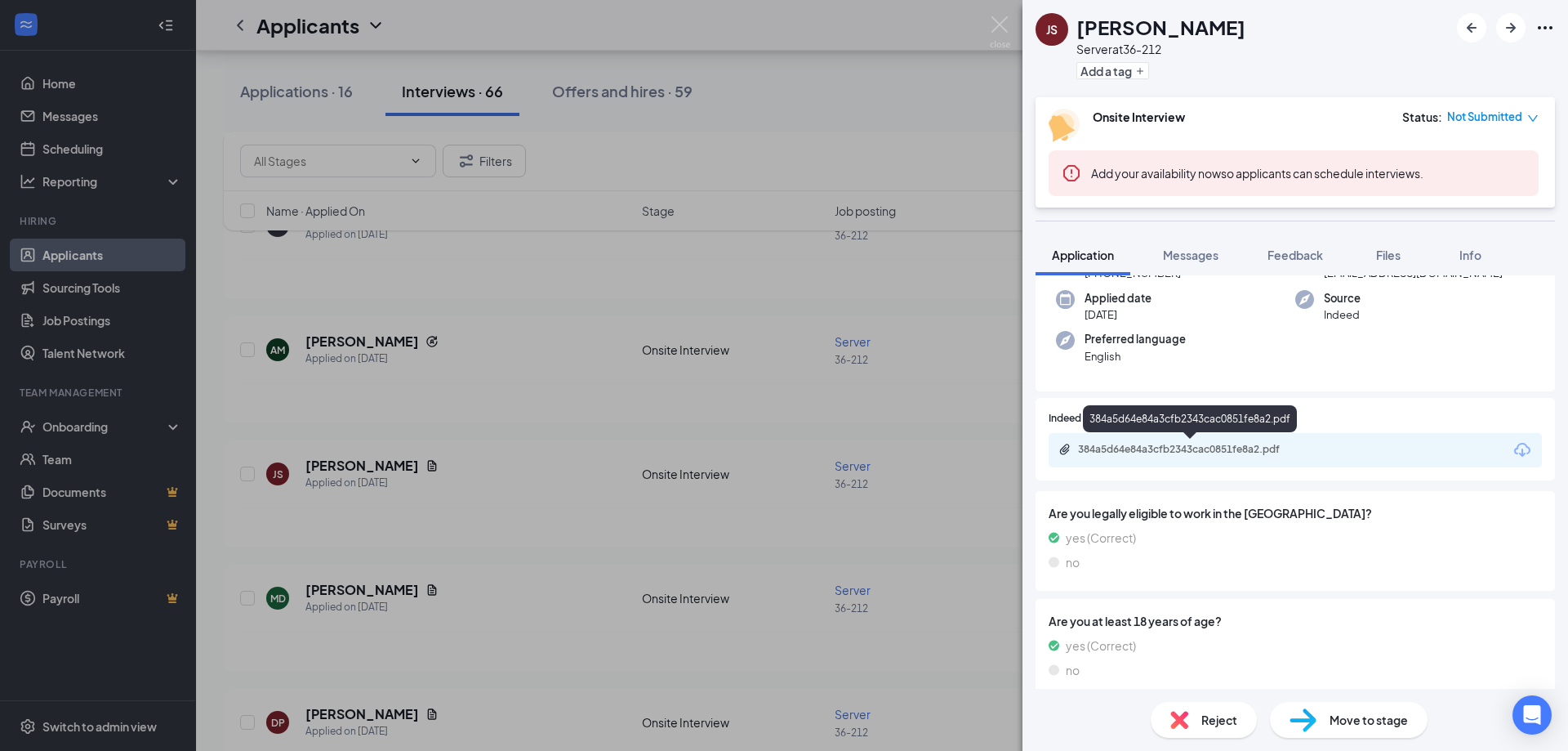
click at [1159, 448] on div "384a5d64e84a3cfb2343cac0851fe8a2.pdf" at bounding box center [1192, 449] width 229 height 13
